Goal: Information Seeking & Learning: Learn about a topic

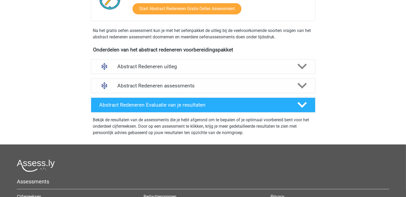
scroll to position [150, 0]
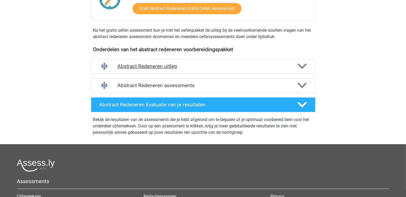
click at [210, 69] on h4 "Abstract Redeneren uitleg" at bounding box center [202, 66] width 171 height 6
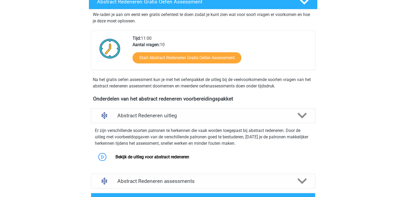
scroll to position [99, 0]
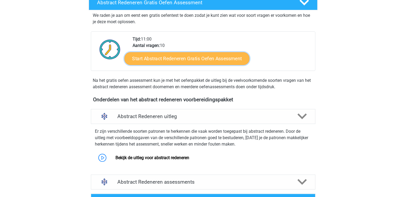
click at [201, 54] on link "Start Abstract Redeneren Gratis Oefen Assessment" at bounding box center [186, 58] width 125 height 13
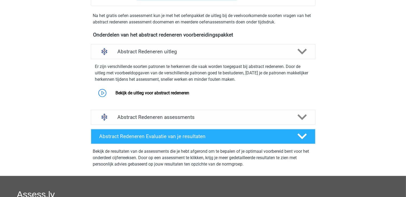
scroll to position [165, 0]
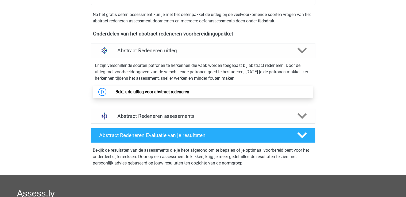
click at [169, 89] on link "Bekijk de uitleg voor abstract redeneren" at bounding box center [152, 91] width 74 height 5
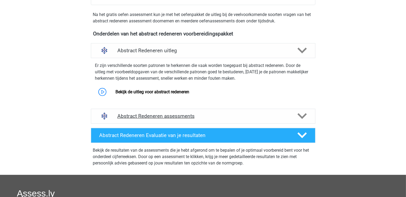
click at [217, 116] on h4 "Abstract Redeneren assessments" at bounding box center [202, 116] width 171 height 6
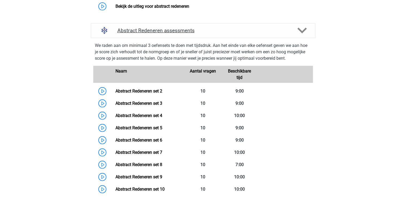
scroll to position [252, 0]
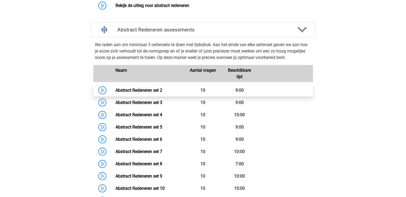
click at [152, 92] on link "Abstract Redeneren set 2" at bounding box center [138, 90] width 47 height 5
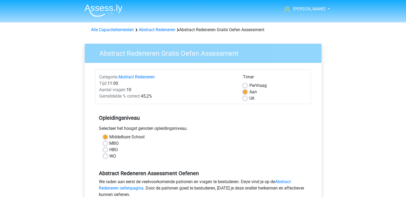
click at [249, 97] on label "Uit" at bounding box center [251, 98] width 5 height 6
click at [246, 97] on input "Uit" at bounding box center [245, 97] width 4 height 5
radio input "true"
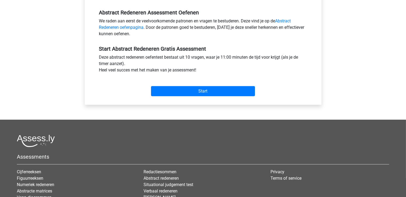
scroll to position [160, 0]
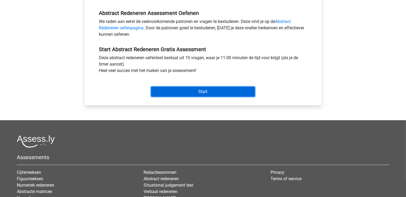
click at [205, 94] on input "Start" at bounding box center [203, 92] width 104 height 10
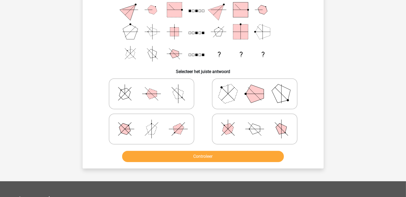
scroll to position [72, 0]
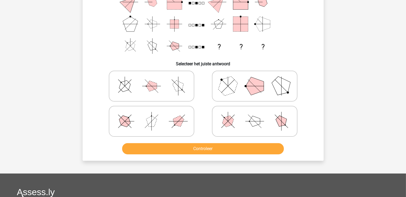
click at [154, 89] on polygon at bounding box center [151, 86] width 11 height 11
click at [154, 80] on input "radio" at bounding box center [152, 77] width 3 height 3
radio input "true"
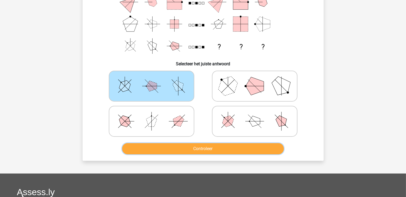
click at [188, 151] on button "Controleer" at bounding box center [203, 148] width 162 height 11
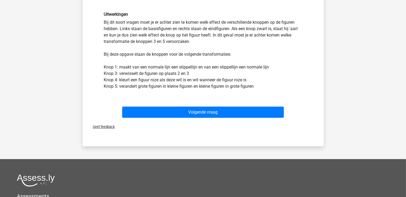
scroll to position [213, 0]
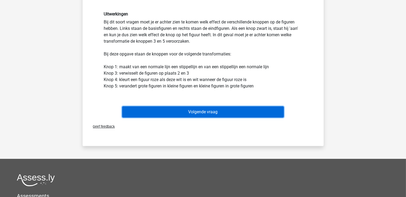
click at [267, 114] on button "Volgende vraag" at bounding box center [203, 112] width 162 height 11
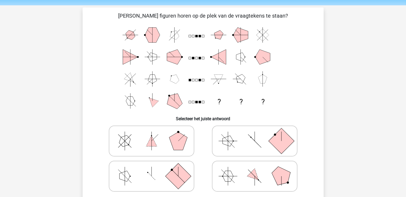
scroll to position [15, 0]
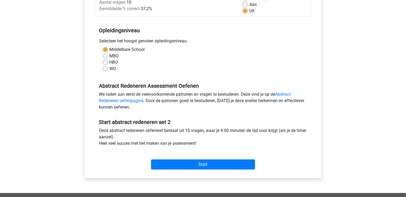
scroll to position [88, 0]
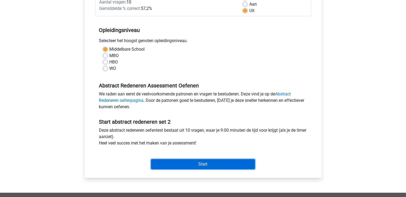
click at [186, 163] on input "Start" at bounding box center [203, 164] width 104 height 10
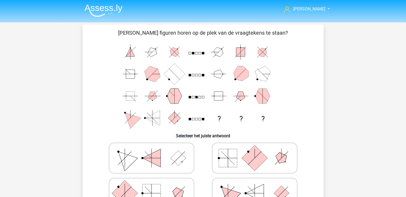
scroll to position [28, 0]
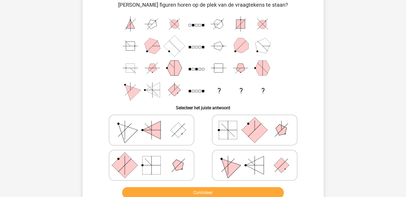
click at [170, 171] on icon at bounding box center [151, 165] width 80 height 27
click at [155, 159] on input "radio" at bounding box center [152, 156] width 3 height 3
radio input "true"
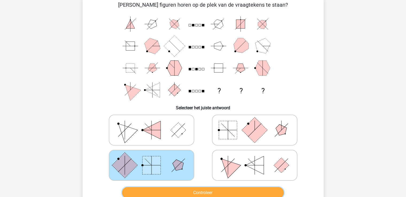
click at [179, 187] on button "Controleer" at bounding box center [203, 192] width 162 height 11
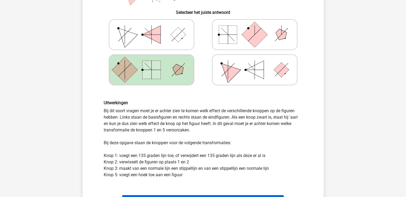
scroll to position [141, 0]
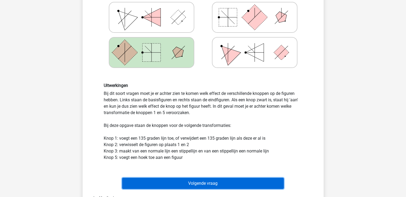
click at [206, 178] on button "Volgende vraag" at bounding box center [203, 183] width 162 height 11
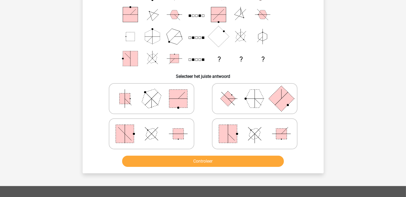
scroll to position [58, 0]
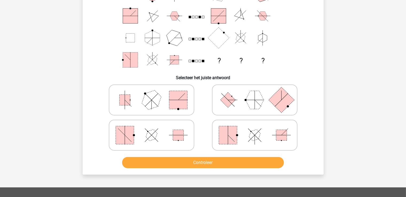
click at [281, 100] on rect at bounding box center [281, 100] width 26 height 26
click at [258, 93] on input "radio" at bounding box center [255, 91] width 3 height 3
radio input "true"
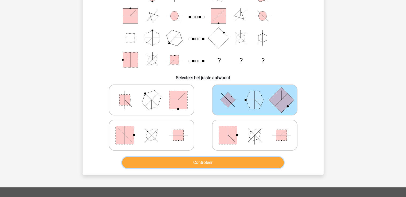
click at [232, 165] on button "Controleer" at bounding box center [203, 162] width 162 height 11
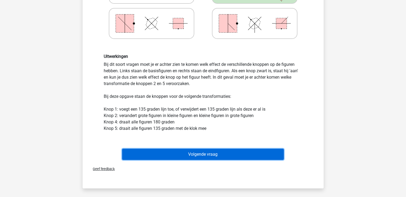
click at [221, 152] on button "Volgende vraag" at bounding box center [203, 154] width 162 height 11
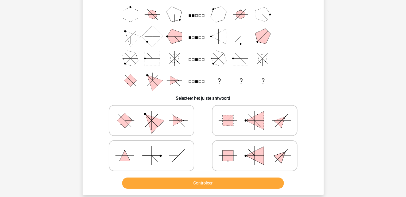
scroll to position [40, 0]
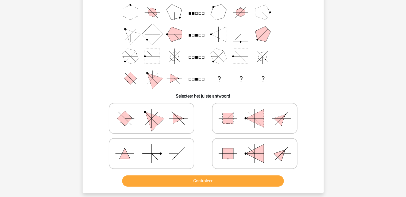
click at [154, 119] on polygon at bounding box center [151, 119] width 26 height 26
click at [154, 112] on input "radio" at bounding box center [152, 109] width 3 height 3
radio input "true"
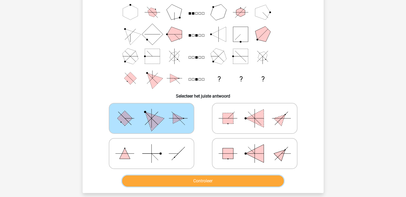
click at [192, 182] on button "Controleer" at bounding box center [203, 181] width 162 height 11
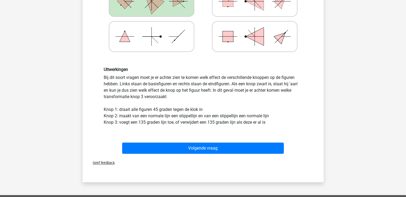
scroll to position [158, 0]
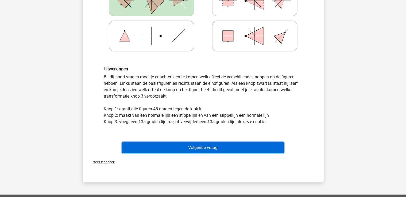
click at [180, 151] on button "Volgende vraag" at bounding box center [203, 147] width 162 height 11
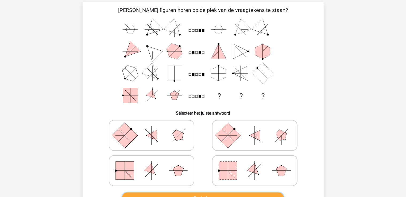
scroll to position [26, 0]
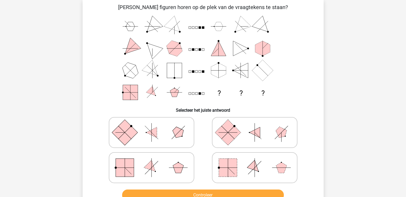
click at [161, 176] on icon at bounding box center [151, 168] width 80 height 27
click at [155, 161] on input "radio" at bounding box center [152, 159] width 3 height 3
radio input "true"
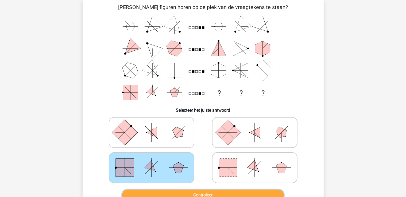
click at [213, 196] on button "Controleer" at bounding box center [203, 195] width 162 height 11
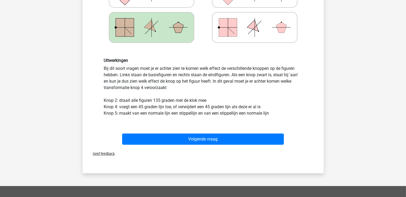
scroll to position [168, 0]
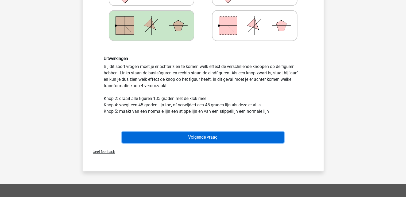
click at [224, 133] on button "Volgende vraag" at bounding box center [203, 137] width 162 height 11
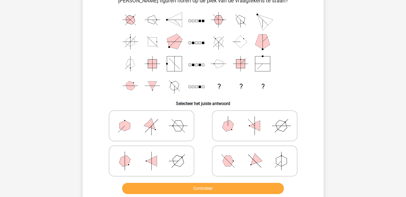
scroll to position [34, 0]
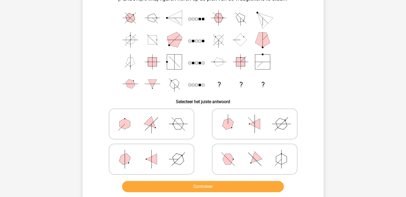
click at [163, 162] on icon at bounding box center [151, 159] width 80 height 27
click at [155, 153] on input "radio" at bounding box center [152, 150] width 3 height 3
radio input "true"
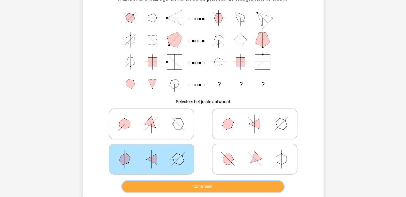
click at [177, 183] on button "Controleer" at bounding box center [203, 186] width 162 height 11
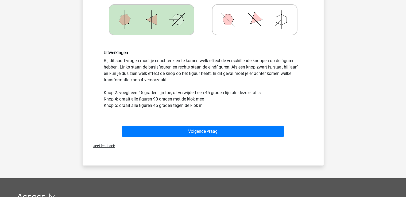
scroll to position [174, 0]
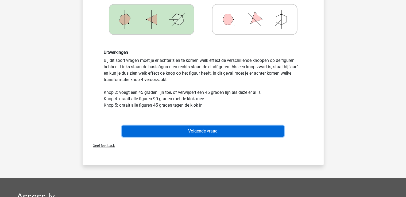
click at [182, 134] on button "Volgende vraag" at bounding box center [203, 131] width 162 height 11
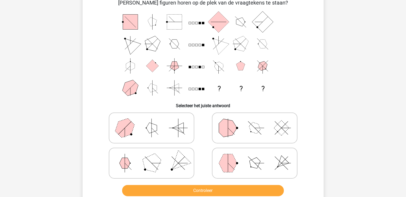
scroll to position [31, 0]
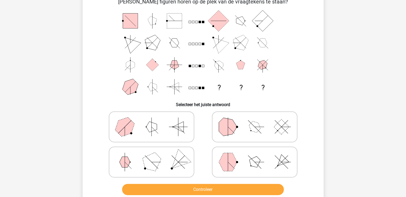
click at [240, 159] on icon at bounding box center [254, 162] width 80 height 27
click at [254, 156] on input "radio" at bounding box center [255, 153] width 3 height 3
radio input "true"
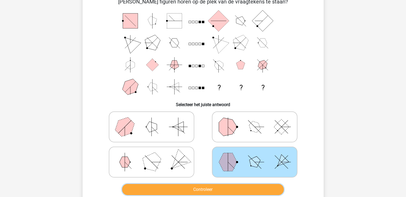
click at [225, 190] on button "Controleer" at bounding box center [203, 189] width 162 height 11
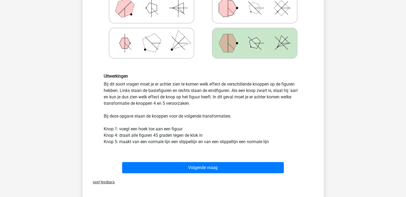
scroll to position [151, 0]
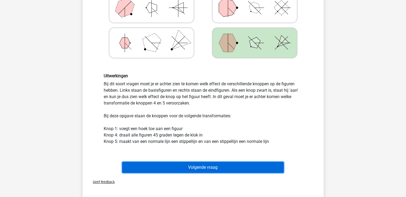
click at [219, 170] on button "Volgende vraag" at bounding box center [203, 167] width 162 height 11
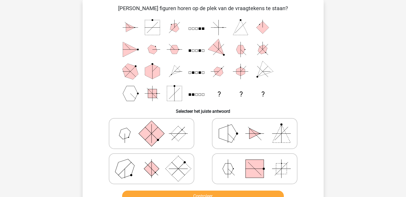
scroll to position [25, 0]
click at [129, 140] on icon at bounding box center [151, 133] width 80 height 27
click at [151, 127] on input "radio" at bounding box center [152, 125] width 3 height 3
radio input "true"
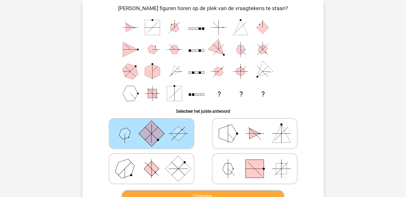
click at [202, 194] on button "Controleer" at bounding box center [203, 196] width 162 height 11
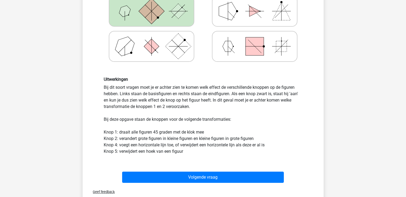
scroll to position [150, 0]
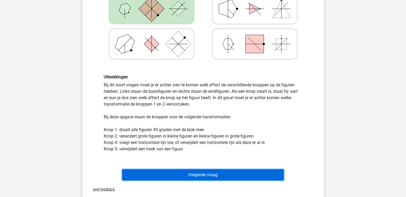
click at [209, 170] on button "Volgende vraag" at bounding box center [203, 175] width 162 height 11
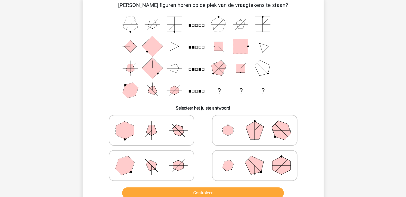
scroll to position [28, 0]
click at [158, 133] on icon at bounding box center [151, 130] width 80 height 27
click at [155, 124] on input "radio" at bounding box center [152, 121] width 3 height 3
radio input "true"
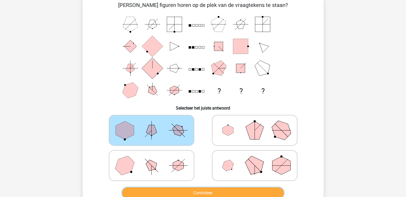
click at [202, 191] on button "Controleer" at bounding box center [203, 193] width 162 height 11
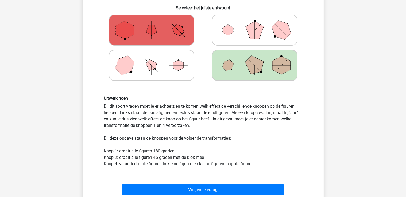
scroll to position [131, 0]
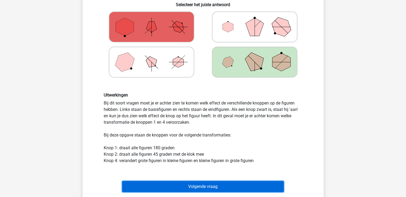
click at [216, 188] on button "Volgende vraag" at bounding box center [203, 186] width 162 height 11
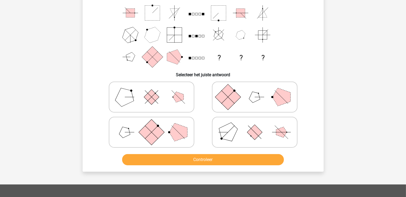
scroll to position [62, 0]
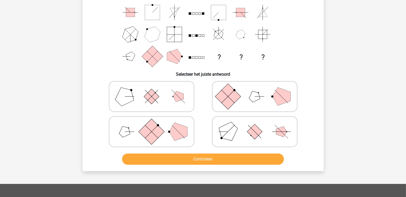
click at [207, 161] on button "Controleer" at bounding box center [203, 159] width 162 height 11
click at [170, 125] on icon at bounding box center [151, 132] width 80 height 27
click at [155, 125] on input "radio" at bounding box center [152, 123] width 3 height 3
radio input "true"
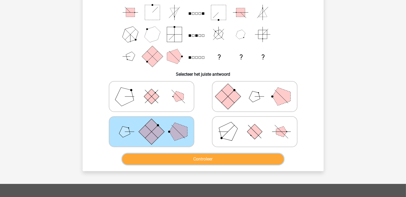
click at [186, 156] on button "Controleer" at bounding box center [203, 159] width 162 height 11
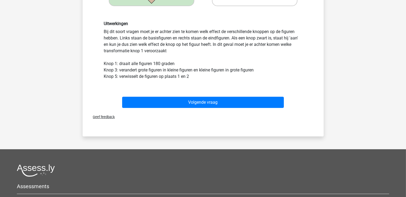
scroll to position [210, 0]
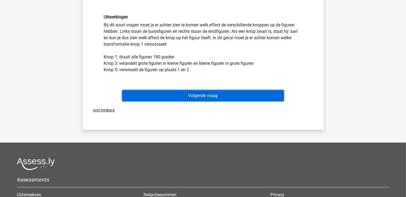
click at [205, 92] on button "Volgende vraag" at bounding box center [203, 95] width 162 height 11
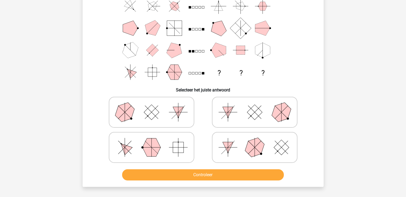
scroll to position [46, 0]
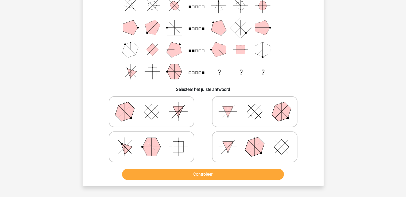
click at [163, 146] on icon at bounding box center [151, 147] width 80 height 27
click at [155, 140] on input "radio" at bounding box center [152, 138] width 3 height 3
radio input "true"
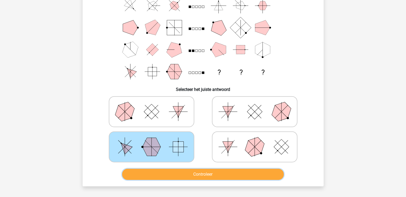
click at [185, 173] on button "Controleer" at bounding box center [203, 174] width 162 height 11
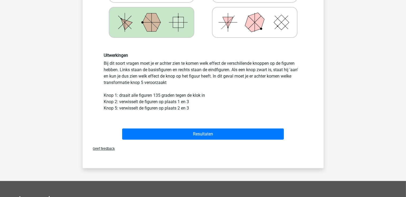
scroll to position [172, 0]
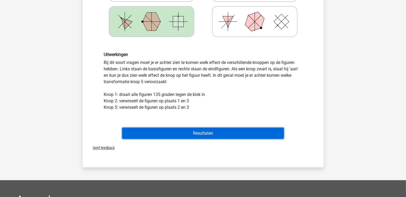
click at [193, 137] on button "Resultaten" at bounding box center [203, 133] width 162 height 11
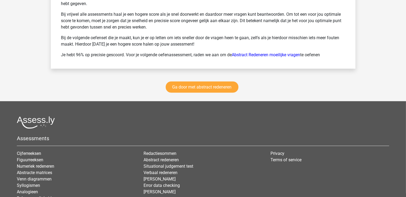
scroll to position [780, 0]
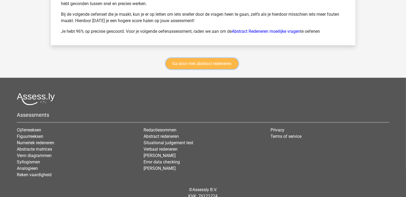
click at [211, 64] on link "Ga door met abstract redeneren" at bounding box center [202, 63] width 73 height 11
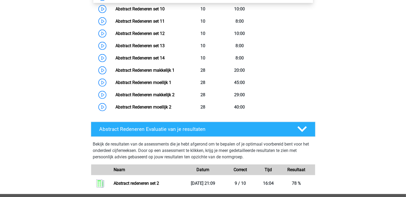
scroll to position [389, 0]
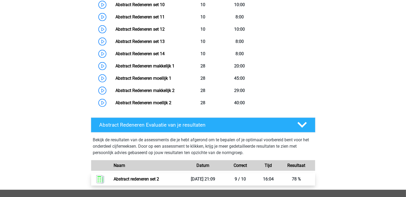
click at [159, 182] on link "Abstract redeneren set 2" at bounding box center [135, 179] width 45 height 5
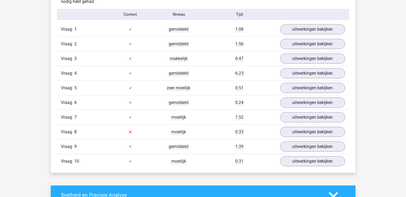
scroll to position [347, 0]
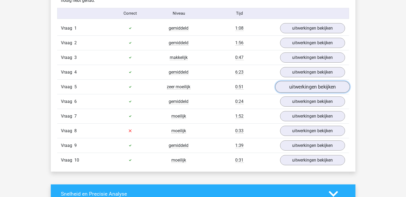
click at [295, 84] on link "uitwerkingen bekijken" at bounding box center [312, 87] width 74 height 12
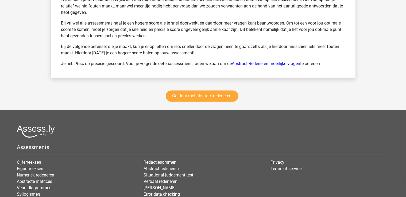
scroll to position [1041, 0]
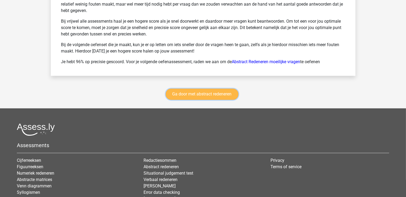
click at [216, 89] on link "Ga door met abstract redeneren" at bounding box center [202, 94] width 73 height 11
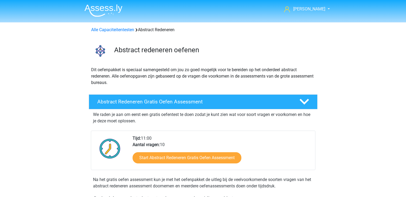
scroll to position [225, 0]
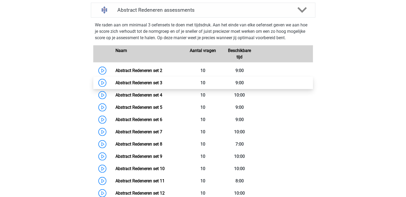
click at [162, 85] on link "Abstract Redeneren set 3" at bounding box center [138, 82] width 47 height 5
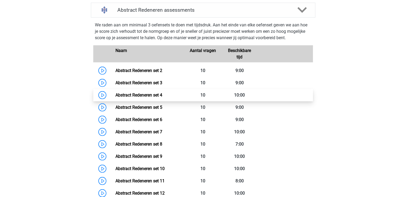
click at [162, 93] on link "Abstract Redeneren set 4" at bounding box center [138, 95] width 47 height 5
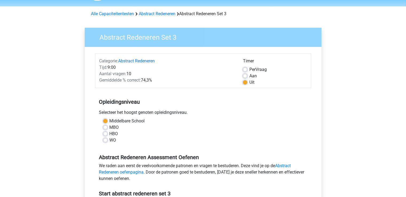
scroll to position [15, 0]
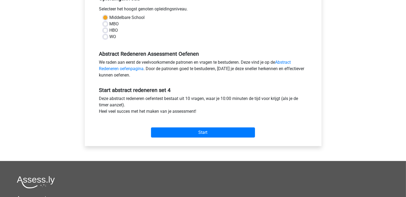
scroll to position [144, 0]
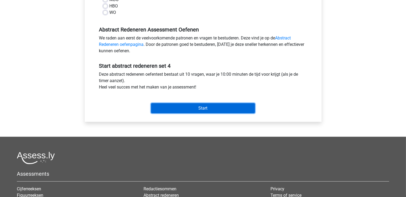
click at [208, 107] on input "Start" at bounding box center [203, 108] width 104 height 10
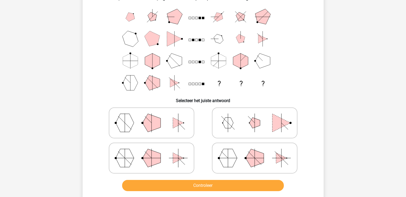
scroll to position [36, 0]
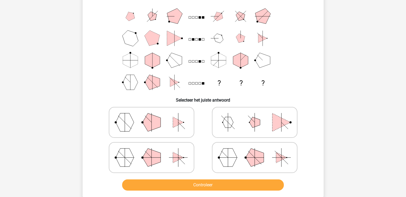
click at [267, 24] on icon "? ? ?" at bounding box center [202, 49] width 215 height 88
click at [249, 166] on icon at bounding box center [254, 157] width 80 height 27
click at [254, 151] on input "radio" at bounding box center [255, 149] width 3 height 3
radio input "true"
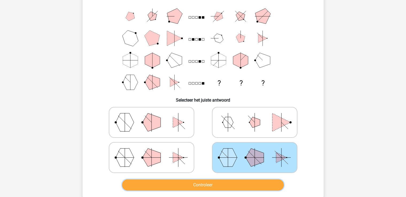
click at [240, 181] on button "Controleer" at bounding box center [203, 185] width 162 height 11
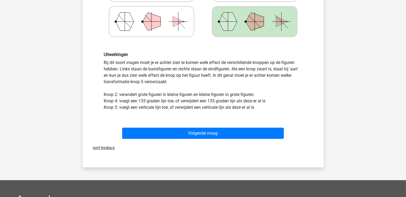
scroll to position [172, 0]
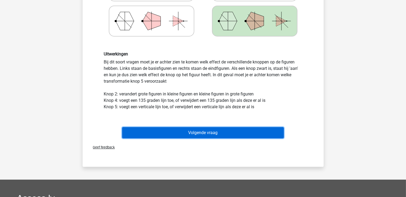
click at [252, 135] on button "Volgende vraag" at bounding box center [203, 132] width 162 height 11
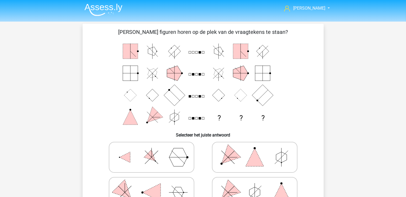
scroll to position [31, 0]
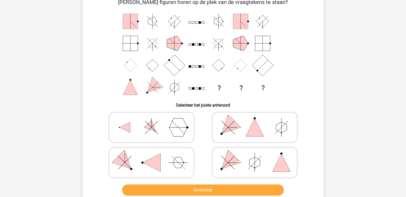
click at [262, 162] on icon at bounding box center [254, 163] width 80 height 27
click at [258, 156] on input "radio" at bounding box center [255, 154] width 3 height 3
radio input "true"
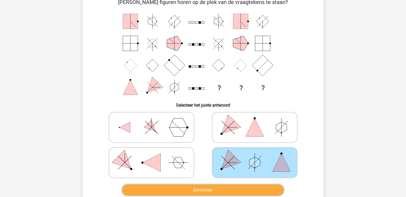
click at [222, 188] on button "Controleer" at bounding box center [203, 190] width 162 height 11
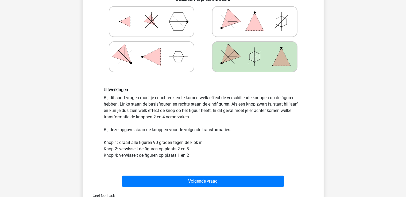
scroll to position [139, 0]
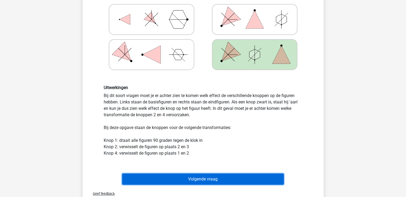
click at [227, 176] on button "Volgende vraag" at bounding box center [203, 179] width 162 height 11
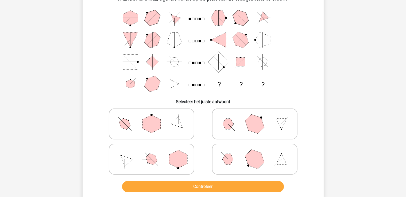
scroll to position [34, 0]
click at [149, 118] on polygon at bounding box center [151, 124] width 18 height 18
click at [151, 117] on input "radio" at bounding box center [152, 115] width 3 height 3
radio input "true"
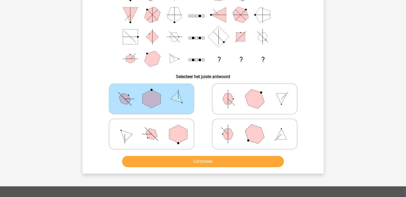
scroll to position [60, 0]
click at [204, 162] on button "Controleer" at bounding box center [203, 161] width 162 height 11
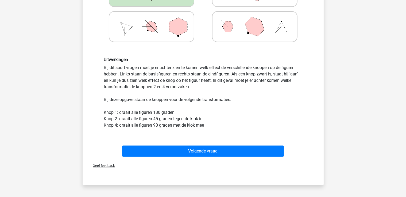
scroll to position [174, 0]
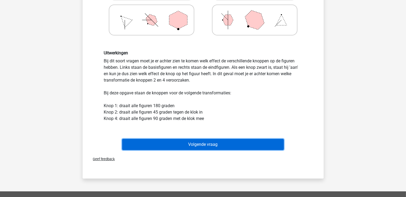
click at [211, 148] on button "Volgende vraag" at bounding box center [203, 144] width 162 height 11
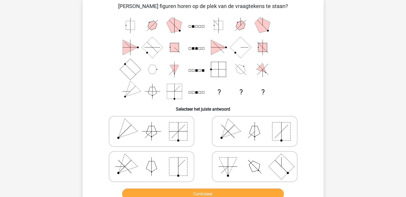
scroll to position [27, 0]
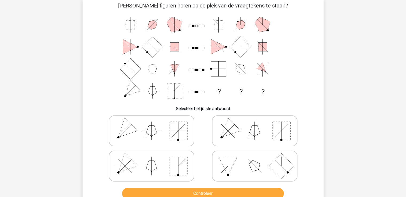
click at [177, 126] on rect at bounding box center [178, 131] width 18 height 18
click at [155, 124] on input "radio" at bounding box center [152, 122] width 3 height 3
radio input "true"
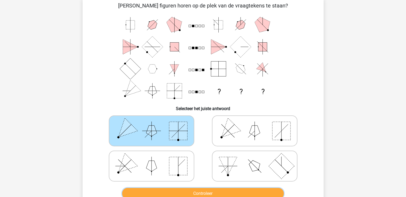
click at [183, 190] on button "Controleer" at bounding box center [203, 193] width 162 height 11
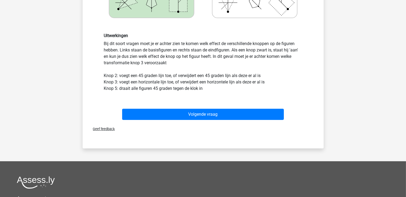
scroll to position [192, 0]
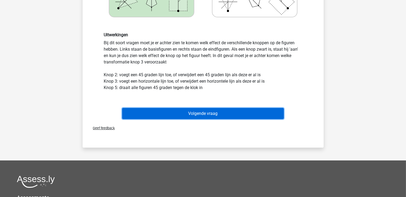
click at [217, 115] on button "Volgende vraag" at bounding box center [203, 113] width 162 height 11
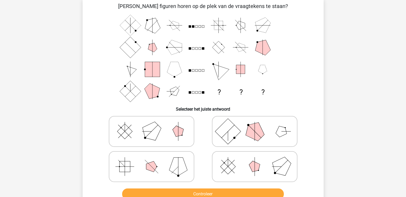
scroll to position [28, 0]
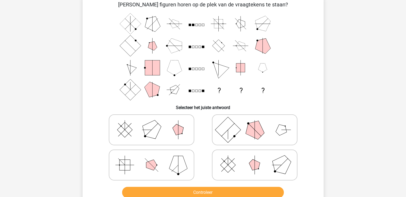
click at [242, 168] on icon at bounding box center [254, 165] width 80 height 27
click at [254, 159] on input "radio" at bounding box center [255, 156] width 3 height 3
radio input "true"
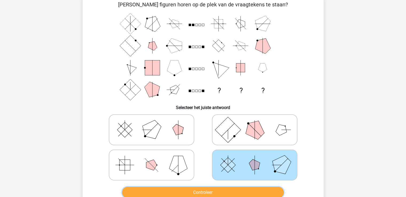
click at [230, 197] on button "Controleer" at bounding box center [203, 192] width 162 height 11
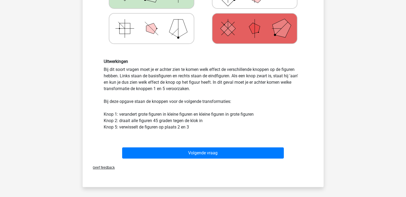
scroll to position [166, 0]
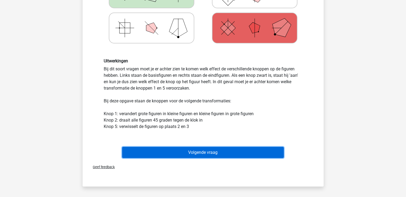
click at [212, 156] on button "Volgende vraag" at bounding box center [203, 152] width 162 height 11
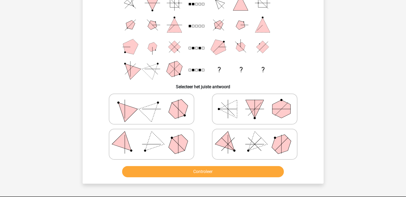
scroll to position [65, 0]
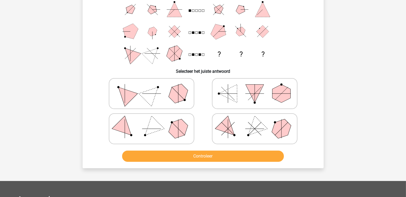
click at [246, 142] on label at bounding box center [254, 128] width 85 height 31
click at [254, 122] on input "radio" at bounding box center [255, 120] width 3 height 3
radio input "true"
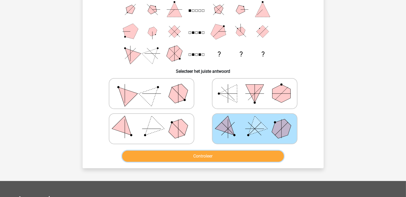
click at [241, 160] on button "Controleer" at bounding box center [203, 156] width 162 height 11
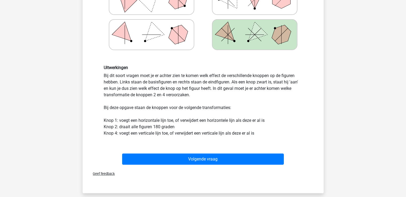
scroll to position [174, 0]
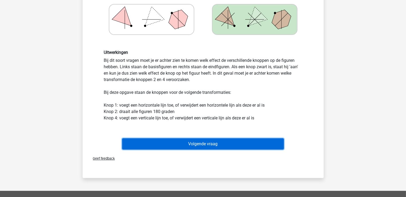
click at [233, 143] on button "Volgende vraag" at bounding box center [203, 144] width 162 height 11
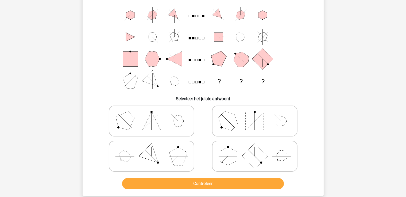
scroll to position [37, 0]
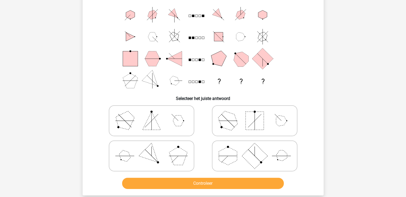
click at [151, 123] on polygon at bounding box center [151, 121] width 18 height 18
click at [151, 114] on input "radio" at bounding box center [152, 112] width 3 height 3
radio input "true"
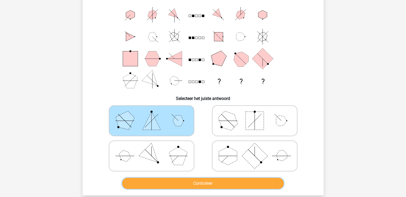
click at [222, 187] on button "Controleer" at bounding box center [203, 183] width 162 height 11
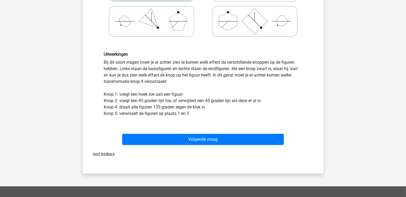
scroll to position [173, 0]
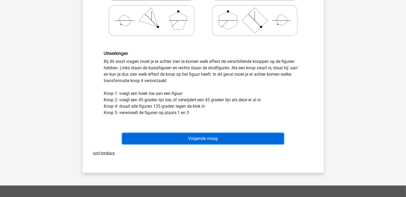
click at [226, 143] on button "Volgende vraag" at bounding box center [203, 138] width 162 height 11
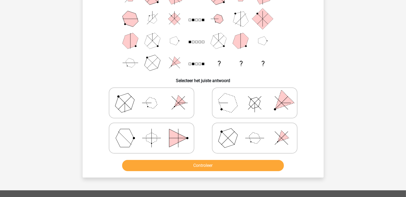
scroll to position [56, 0]
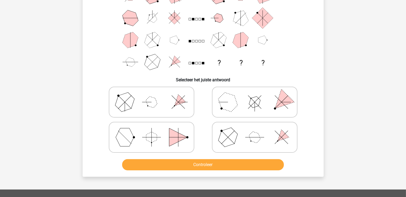
click at [259, 109] on icon at bounding box center [254, 102] width 80 height 27
click at [258, 96] on input "radio" at bounding box center [255, 93] width 3 height 3
radio input "true"
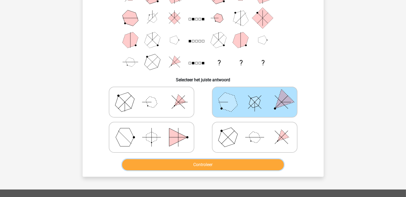
click at [226, 162] on button "Controleer" at bounding box center [203, 164] width 162 height 11
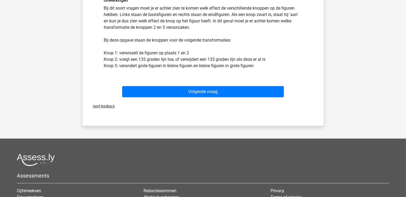
scroll to position [227, 0]
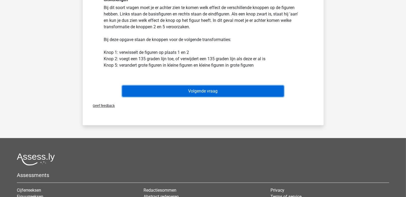
click at [227, 90] on button "Volgende vraag" at bounding box center [203, 91] width 162 height 11
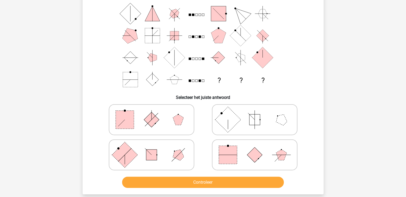
scroll to position [38, 0]
click at [171, 125] on icon at bounding box center [151, 120] width 80 height 27
click at [155, 113] on input "radio" at bounding box center [152, 111] width 3 height 3
radio input "true"
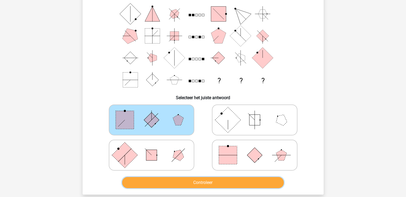
click at [198, 188] on button "Controleer" at bounding box center [203, 182] width 162 height 11
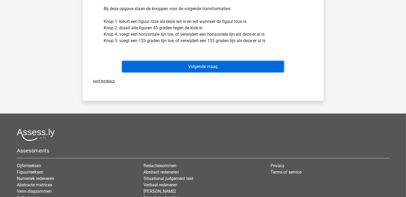
click at [221, 70] on button "Volgende vraag" at bounding box center [203, 66] width 162 height 11
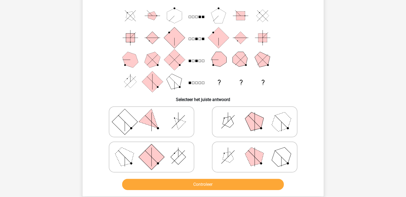
scroll to position [36, 0]
click at [253, 162] on polygon at bounding box center [254, 157] width 26 height 26
click at [254, 151] on input "radio" at bounding box center [255, 148] width 3 height 3
radio input "true"
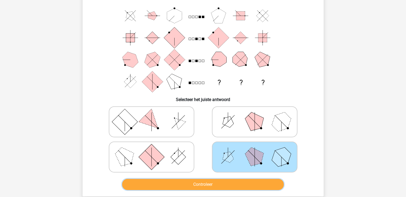
click at [244, 187] on button "Controleer" at bounding box center [203, 184] width 162 height 11
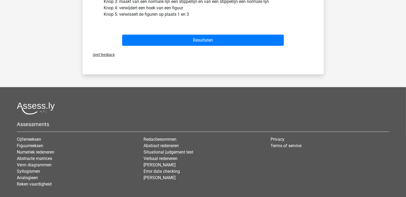
scroll to position [276, 0]
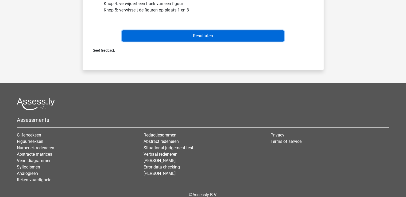
click at [235, 36] on button "Resultaten" at bounding box center [203, 35] width 162 height 11
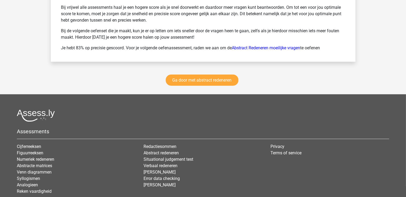
scroll to position [764, 0]
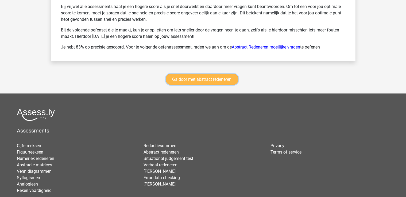
click at [218, 77] on link "Ga door met abstract redeneren" at bounding box center [202, 79] width 73 height 11
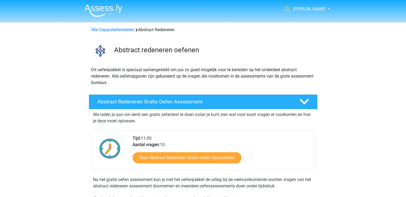
scroll to position [225, 0]
